Goal: Share content

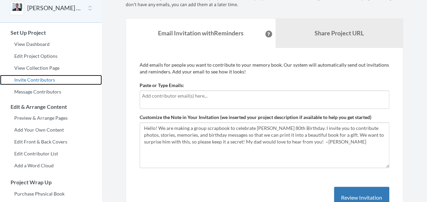
click at [38, 77] on link "Invite Contributors" at bounding box center [51, 80] width 102 height 10
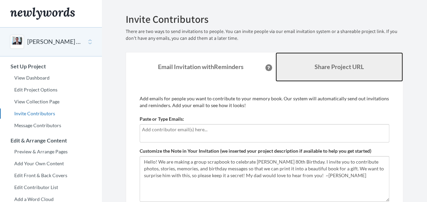
click at [325, 69] on b "Share Project URL" at bounding box center [338, 66] width 49 height 7
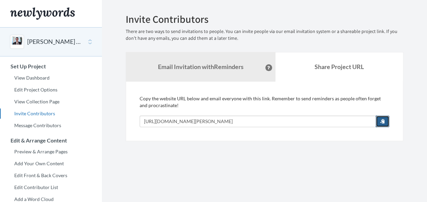
click at [379, 119] on button "button" at bounding box center [382, 121] width 14 height 12
click at [380, 118] on button "button" at bounding box center [382, 121] width 14 height 12
